Goal: Task Accomplishment & Management: Manage account settings

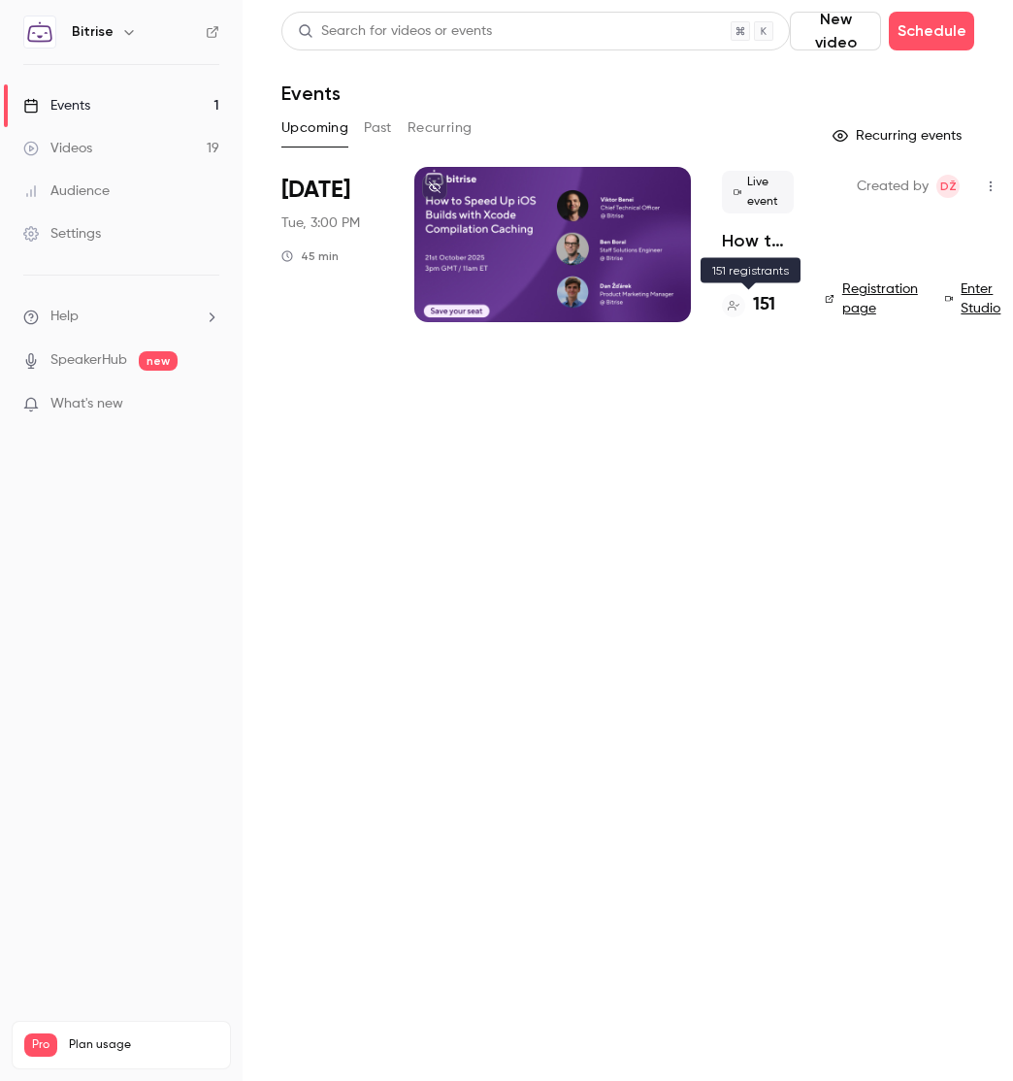
click at [757, 304] on h4 "151" at bounding box center [764, 305] width 22 height 26
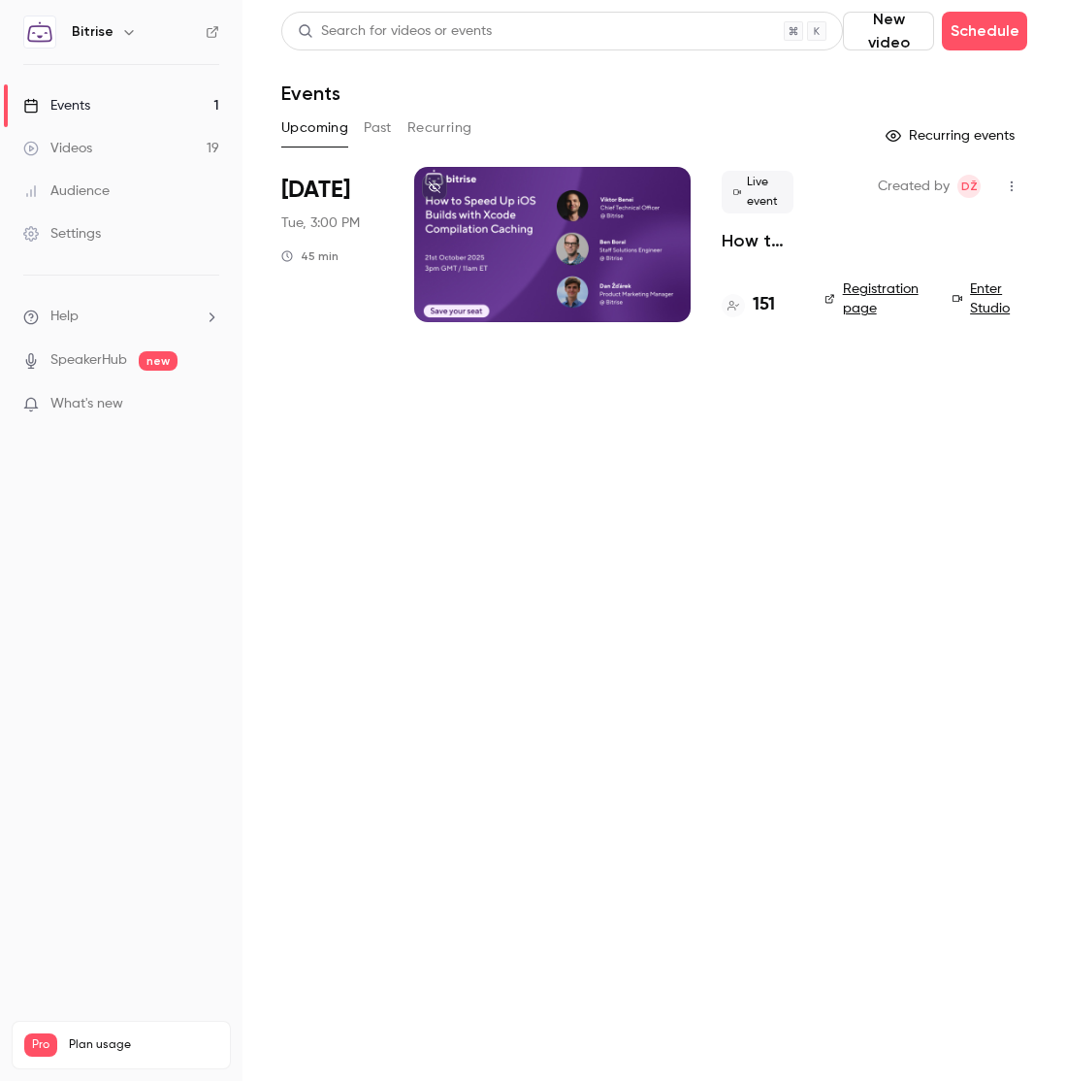
click at [525, 194] on div at bounding box center [552, 244] width 276 height 155
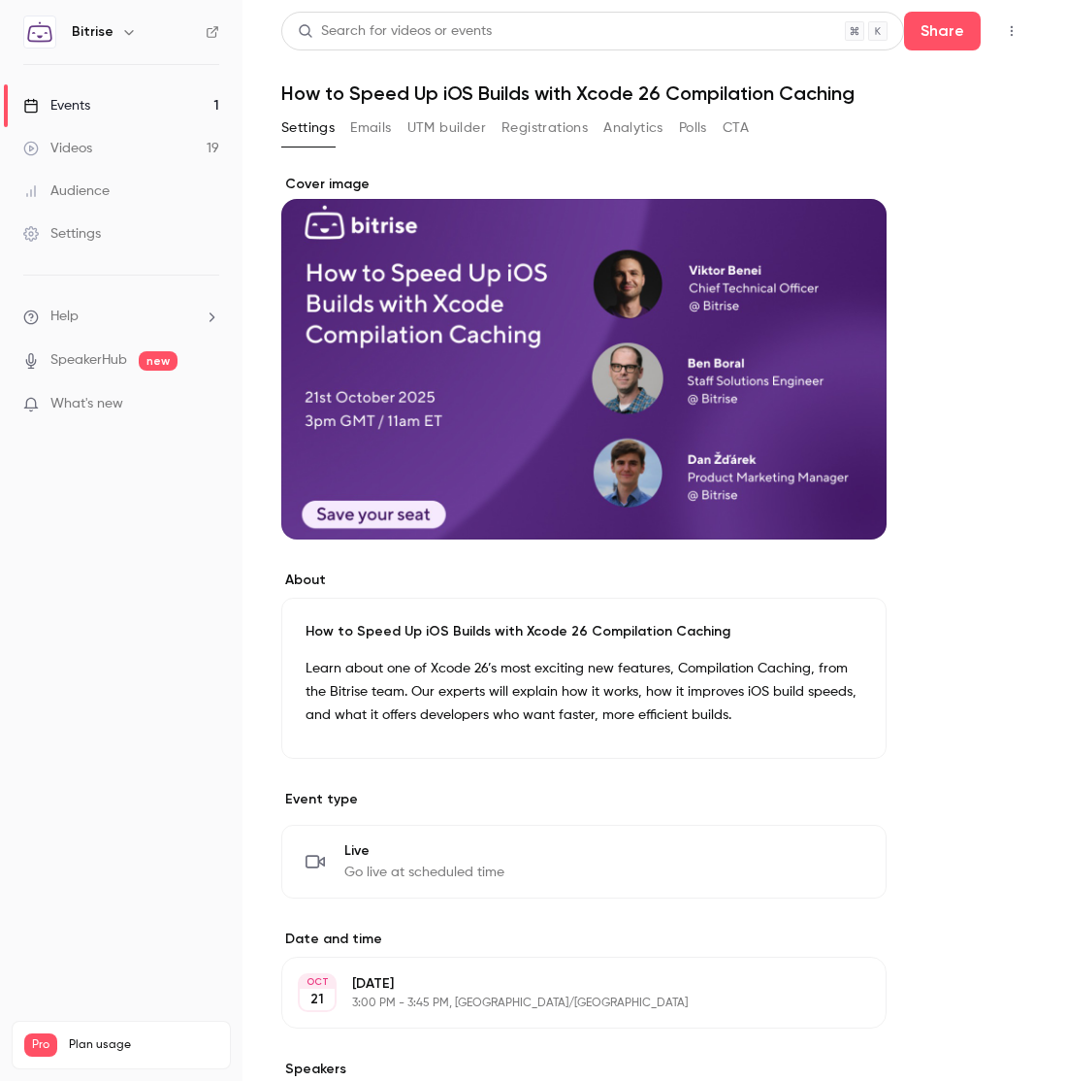
click at [532, 128] on button "Registrations" at bounding box center [545, 128] width 86 height 31
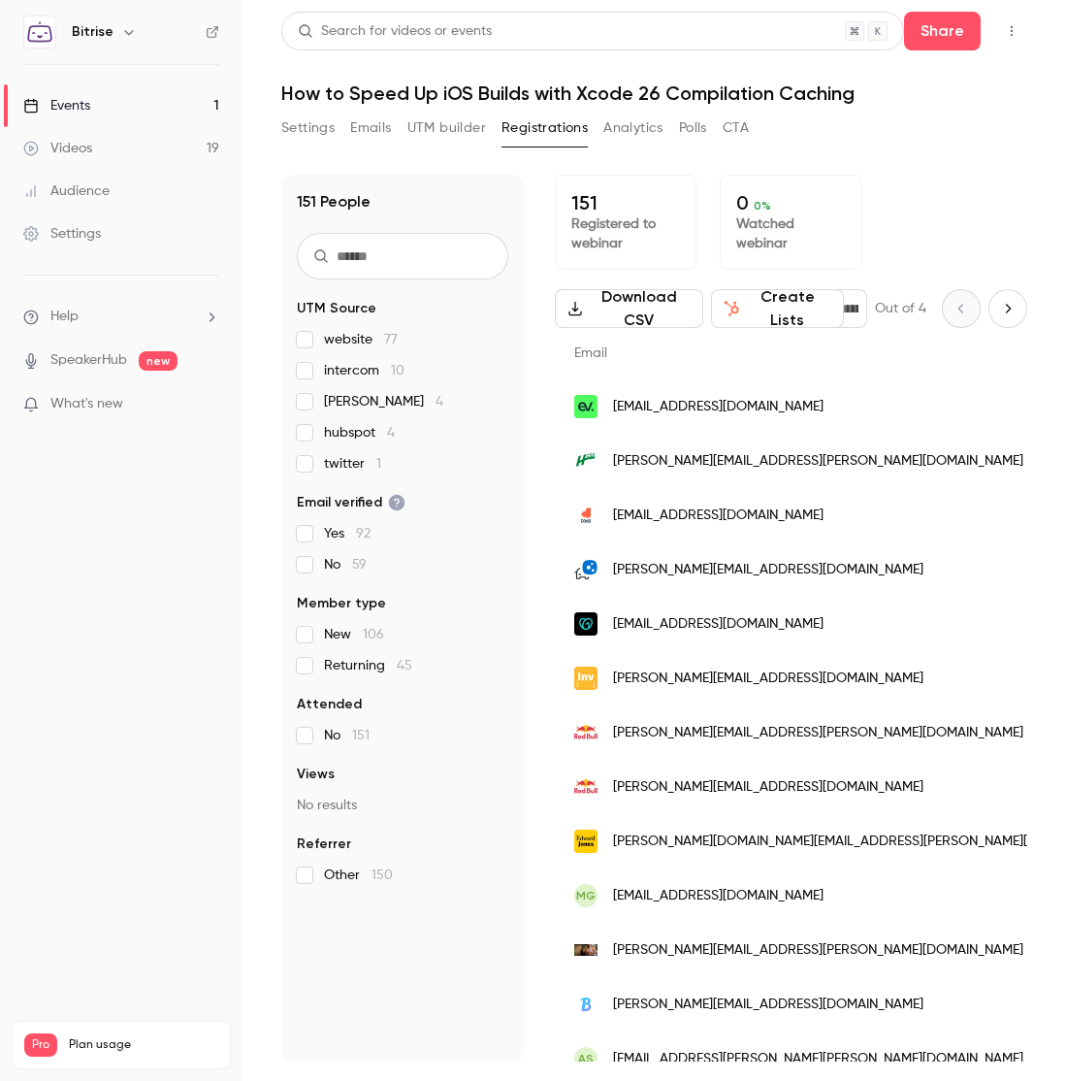
click at [95, 105] on link "Events 1" at bounding box center [121, 105] width 243 height 43
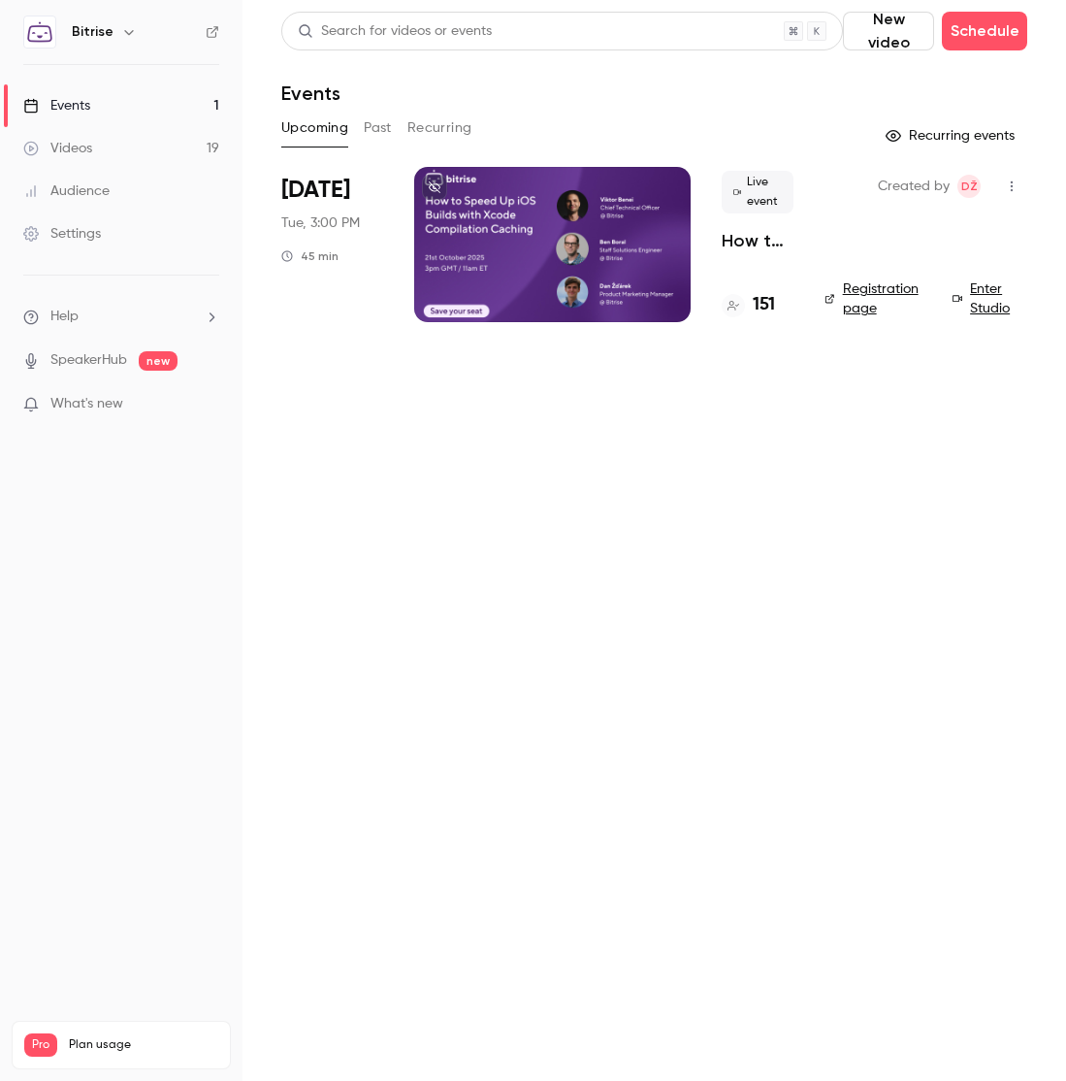
click at [378, 124] on button "Past" at bounding box center [378, 128] width 28 height 31
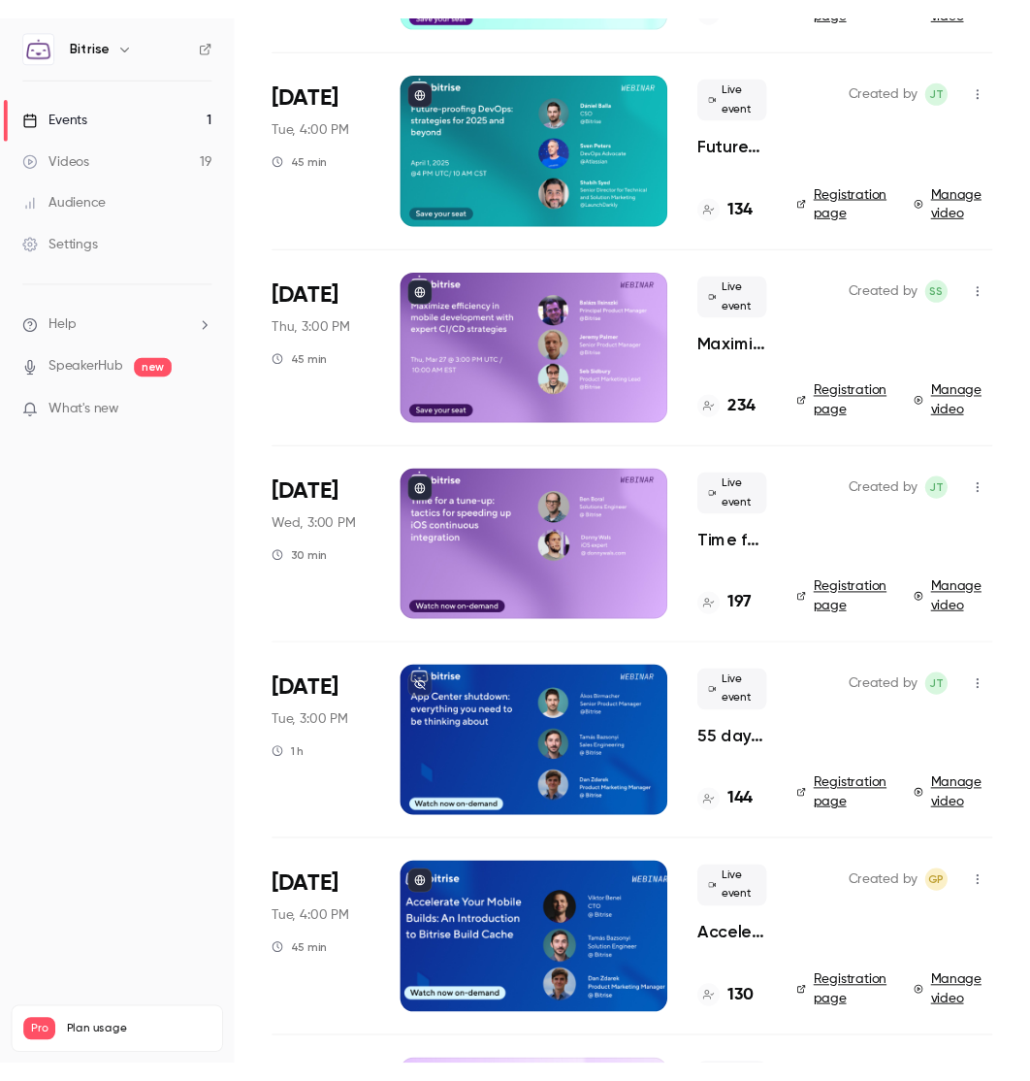
scroll to position [1542, 0]
